Goal: Navigation & Orientation: Understand site structure

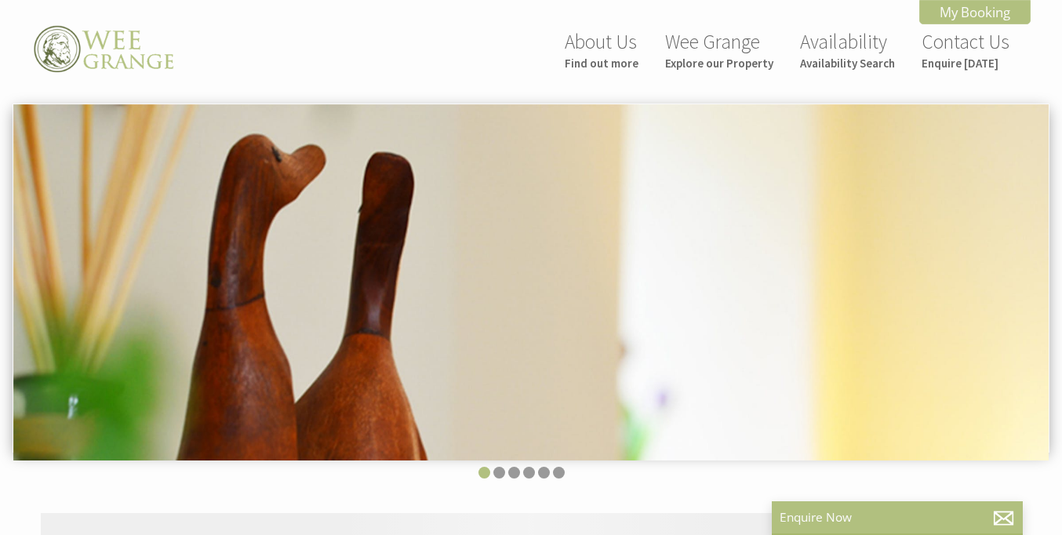
scroll to position [0, 14]
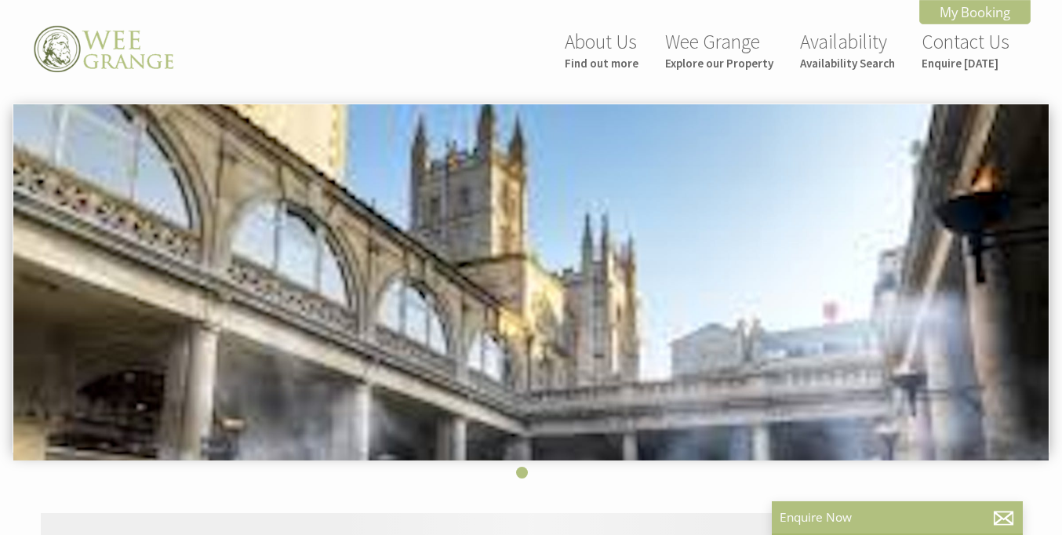
scroll to position [0, 14]
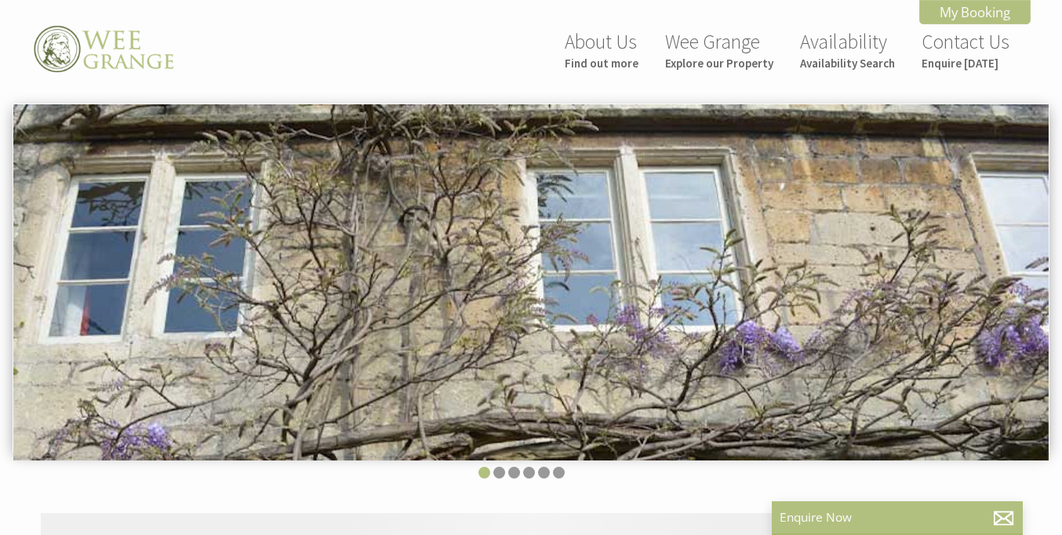
scroll to position [0, 14]
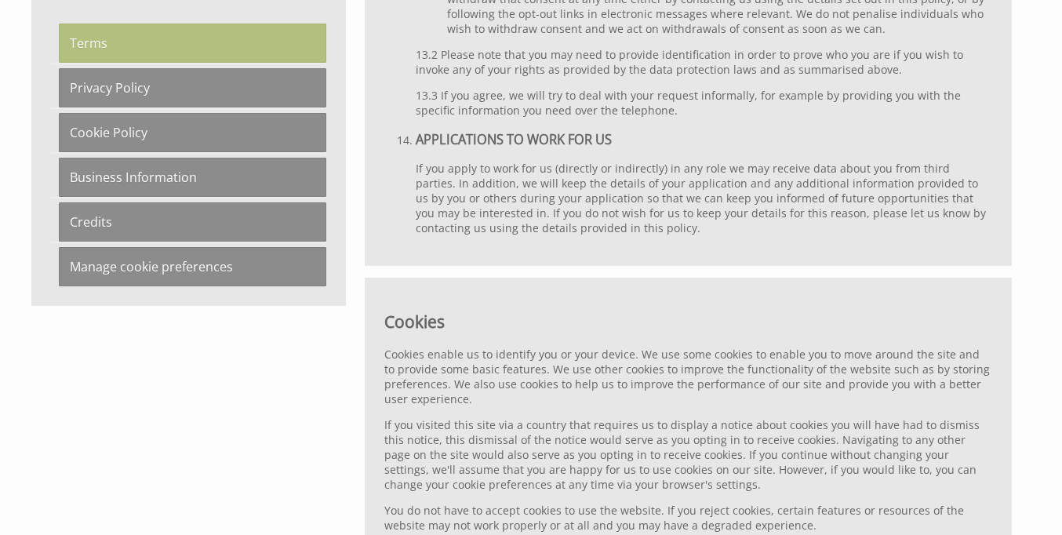
scroll to position [6622, 0]
